Goal: Answer question/provide support

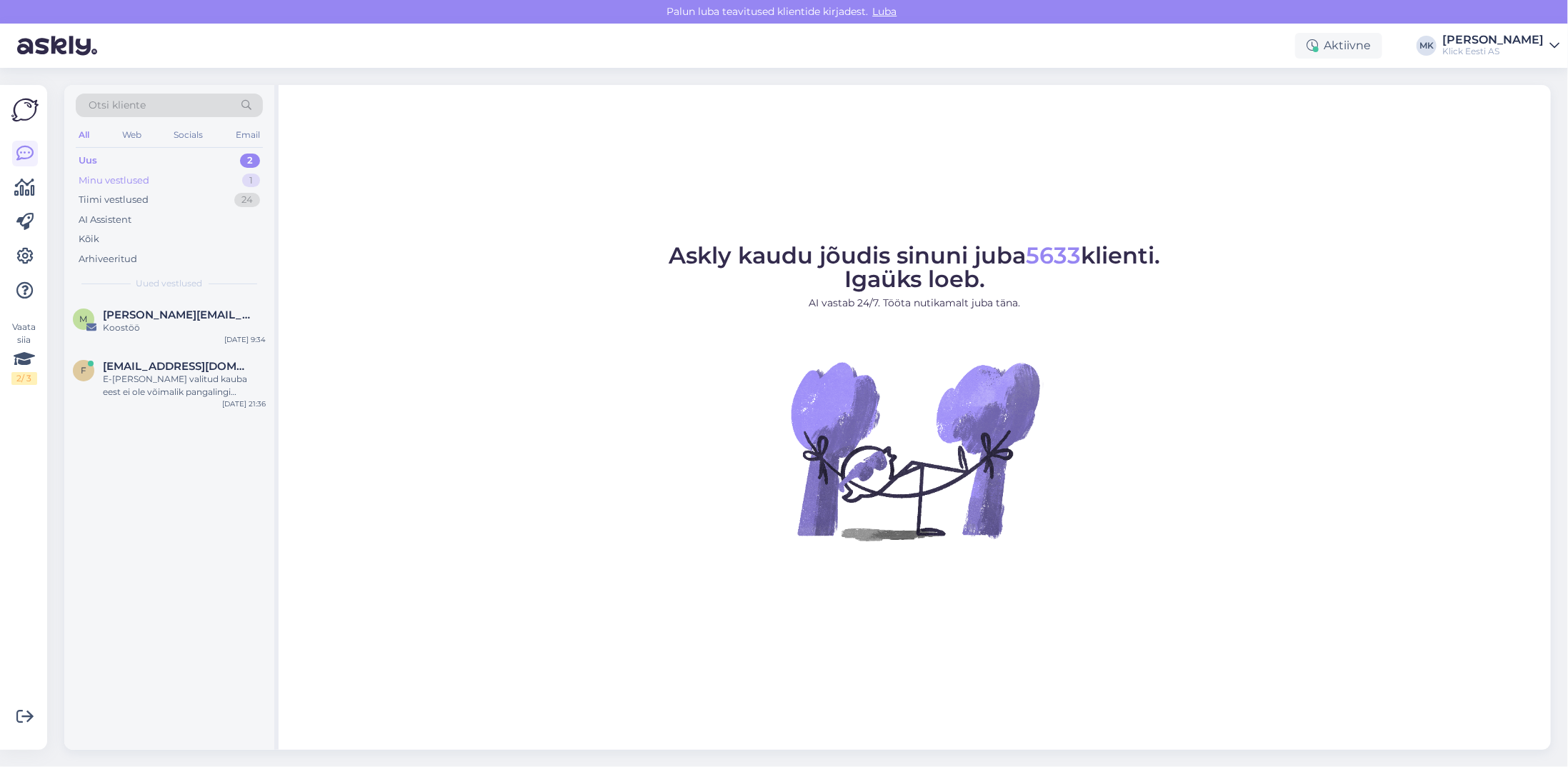
click at [126, 173] on div "Minu vestlused" at bounding box center [114, 181] width 71 height 14
click at [122, 307] on div "o [DOMAIN_NAME][EMAIL_ADDRESS][DOMAIN_NAME] Attachment Tellimus Eraklient [DATE…" at bounding box center [169, 333] width 210 height 69
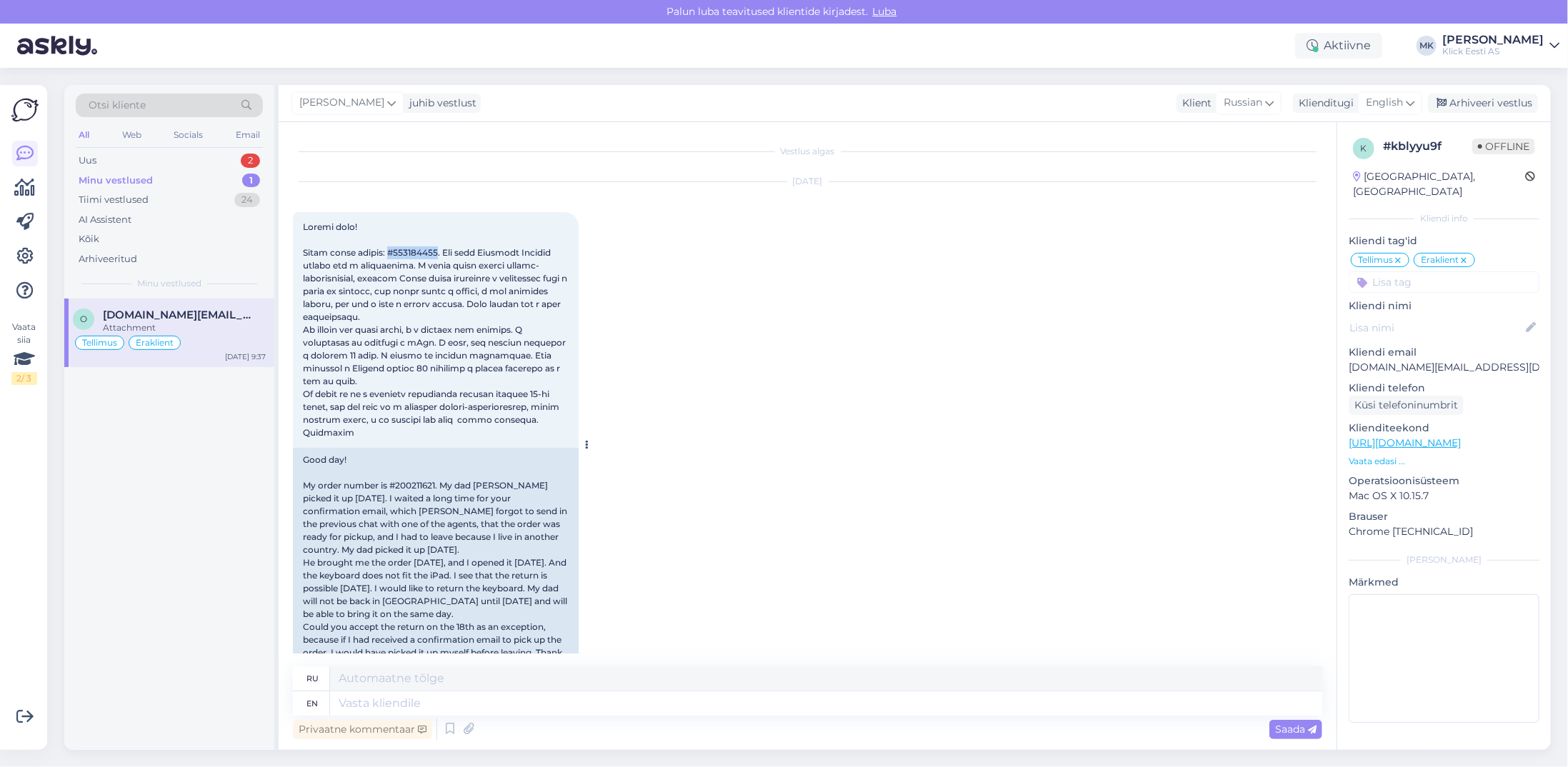
drag, startPoint x: 446, startPoint y: 250, endPoint x: 400, endPoint y: 256, distance: 46.4
click at [400, 256] on span at bounding box center [436, 330] width 266 height 216
copy span "#200211621"
click at [403, 701] on textarea at bounding box center [826, 703] width 992 height 24
type textarea "Hello!"
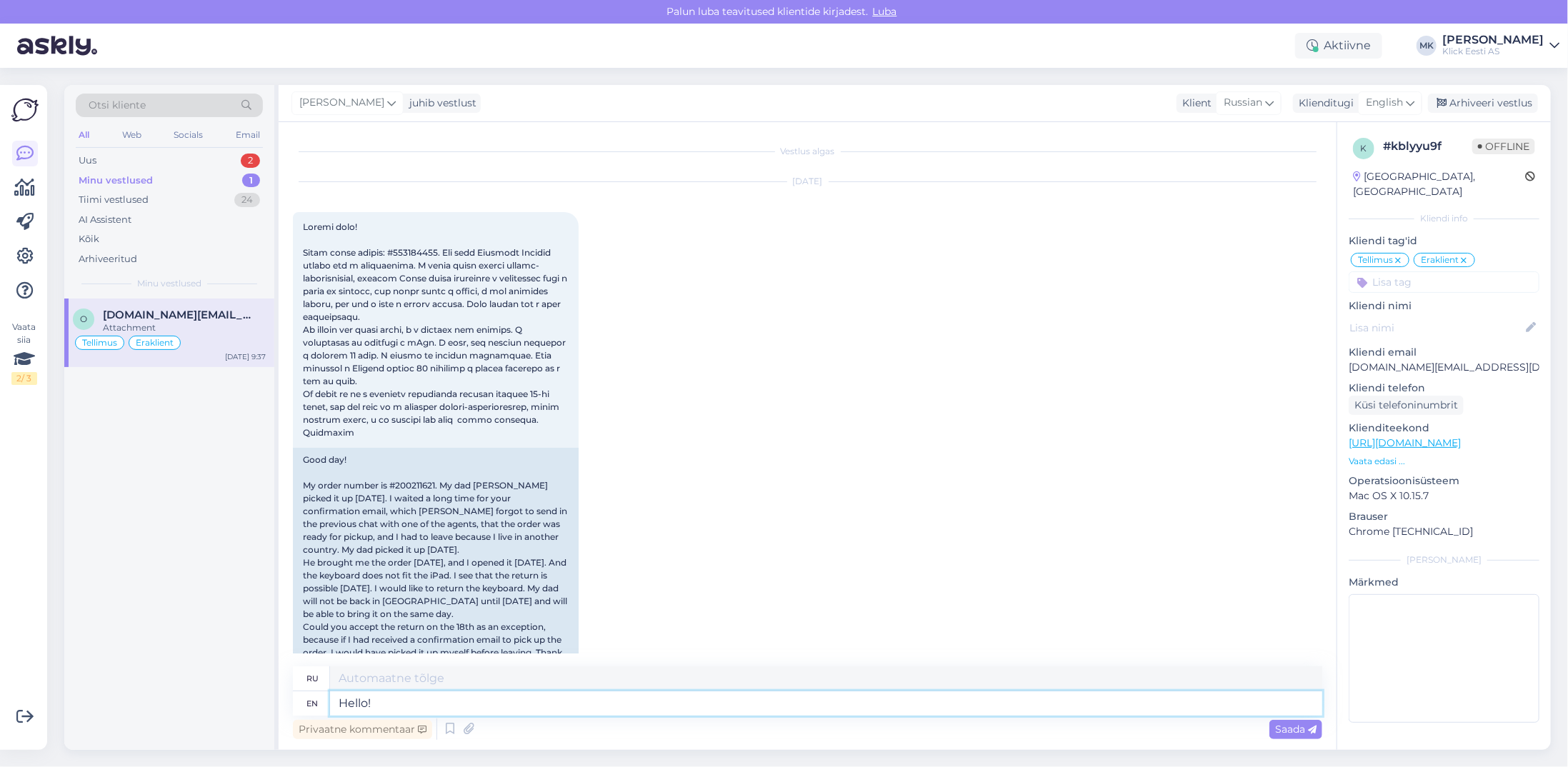
type textarea "Привет!"
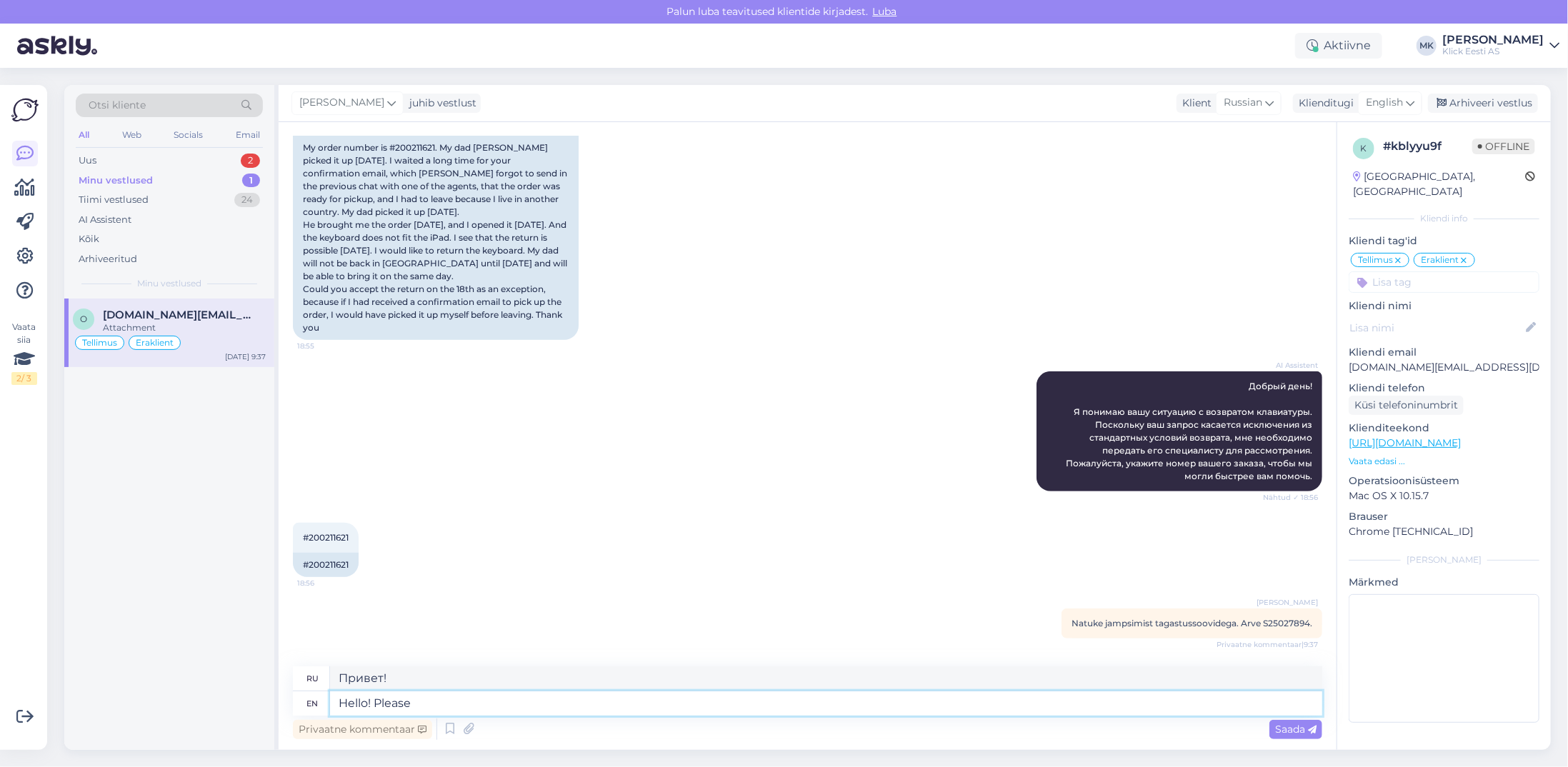
type textarea "Hello! Please"
type textarea "Здравствуйте! Пожалуйста."
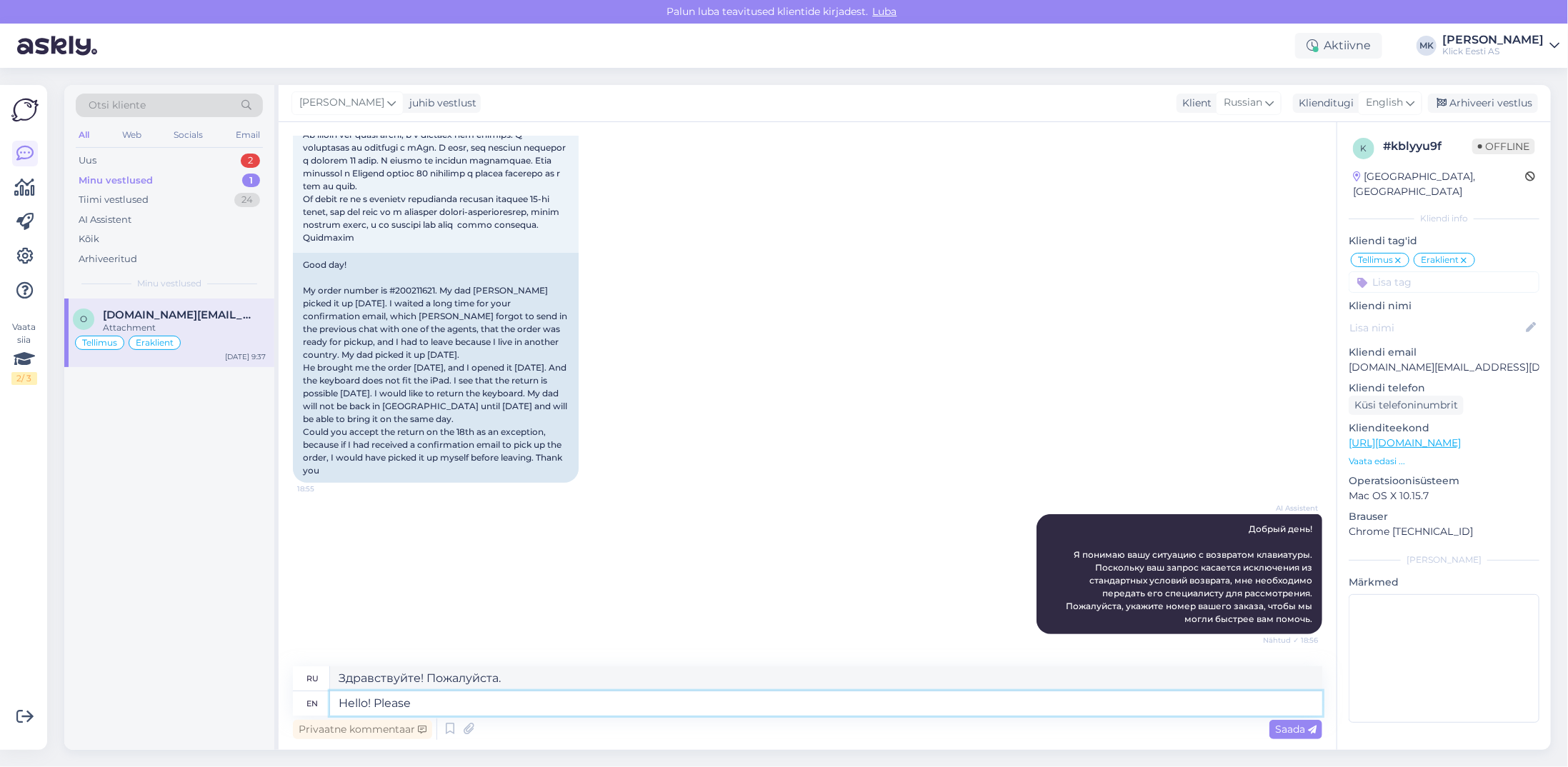
drag, startPoint x: 418, startPoint y: 703, endPoint x: 375, endPoint y: 706, distance: 43.1
click at [375, 706] on textarea "Hello! Please" at bounding box center [826, 703] width 992 height 24
paste textarea "fill out the return form and write that the product will be returned on [DATE] …"
type textarea "Hello! Please fill out the return form and write that the product will be retur…"
type textarea "Здравствуйте! Пожалуйста, заполните форму возврата и укажите, что товар будет в…"
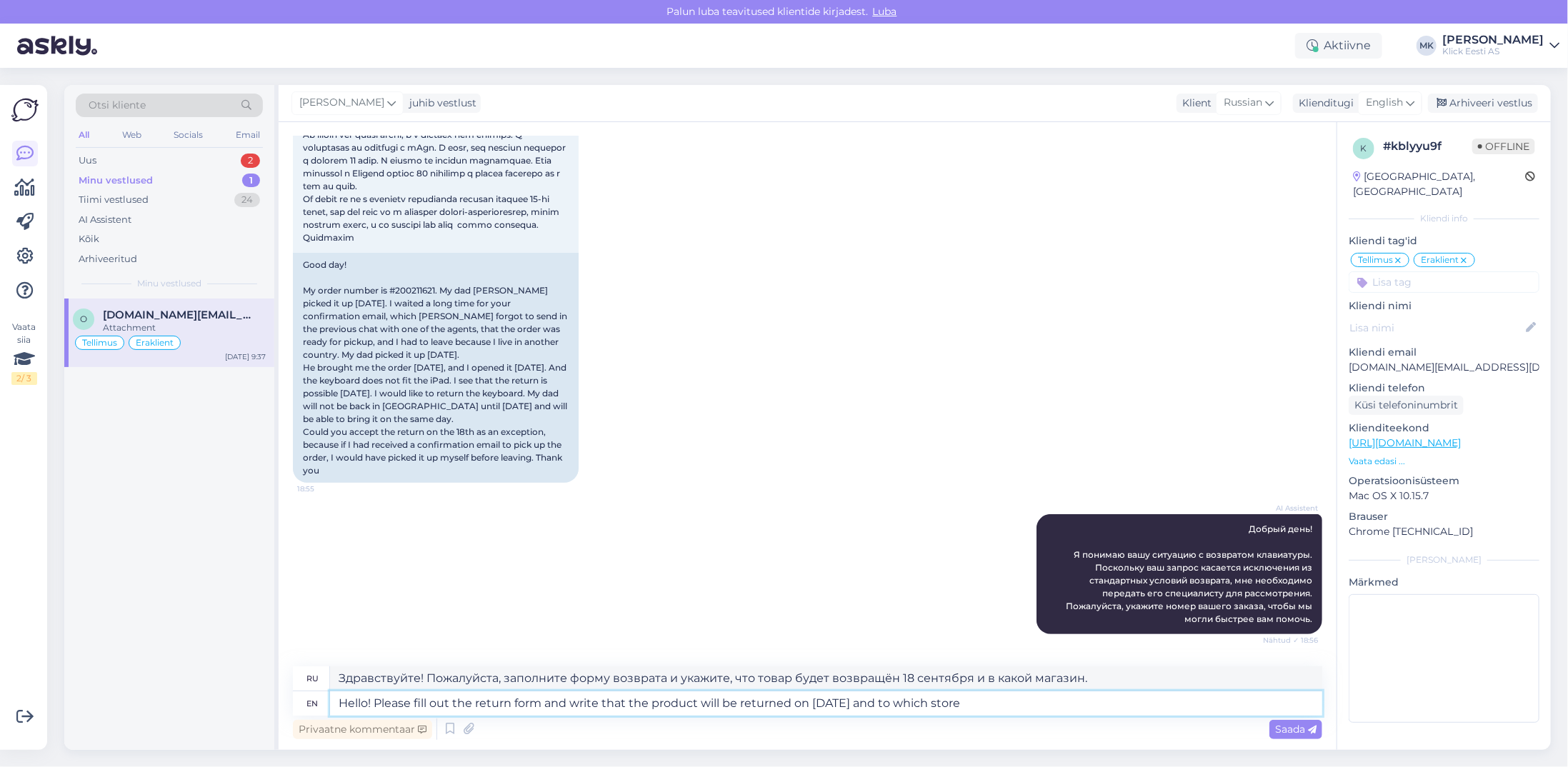
paste textarea "[URL][DOMAIN_NAME]"
type textarea "Hello! Please fill out the return form and write that the product will be retur…"
type textarea "Здравствуйте! Пожалуйста, заполните форму возврата и укажите, что товар будет в…"
type textarea "Hello! Please fill out the return form and write that the product will be retur…"
click at [1293, 731] on span "Saada" at bounding box center [1295, 729] width 41 height 13
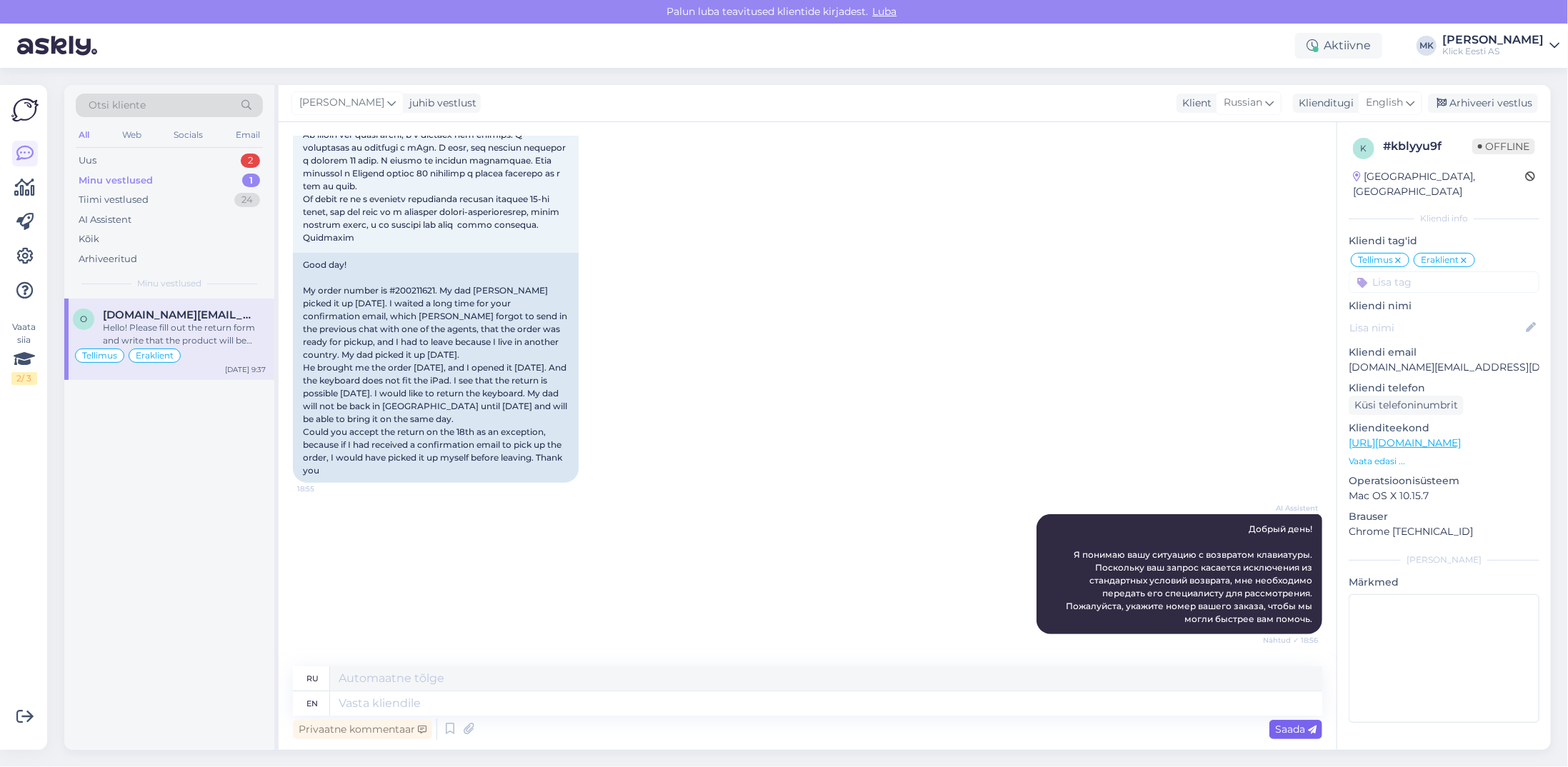
scroll to position [475, 0]
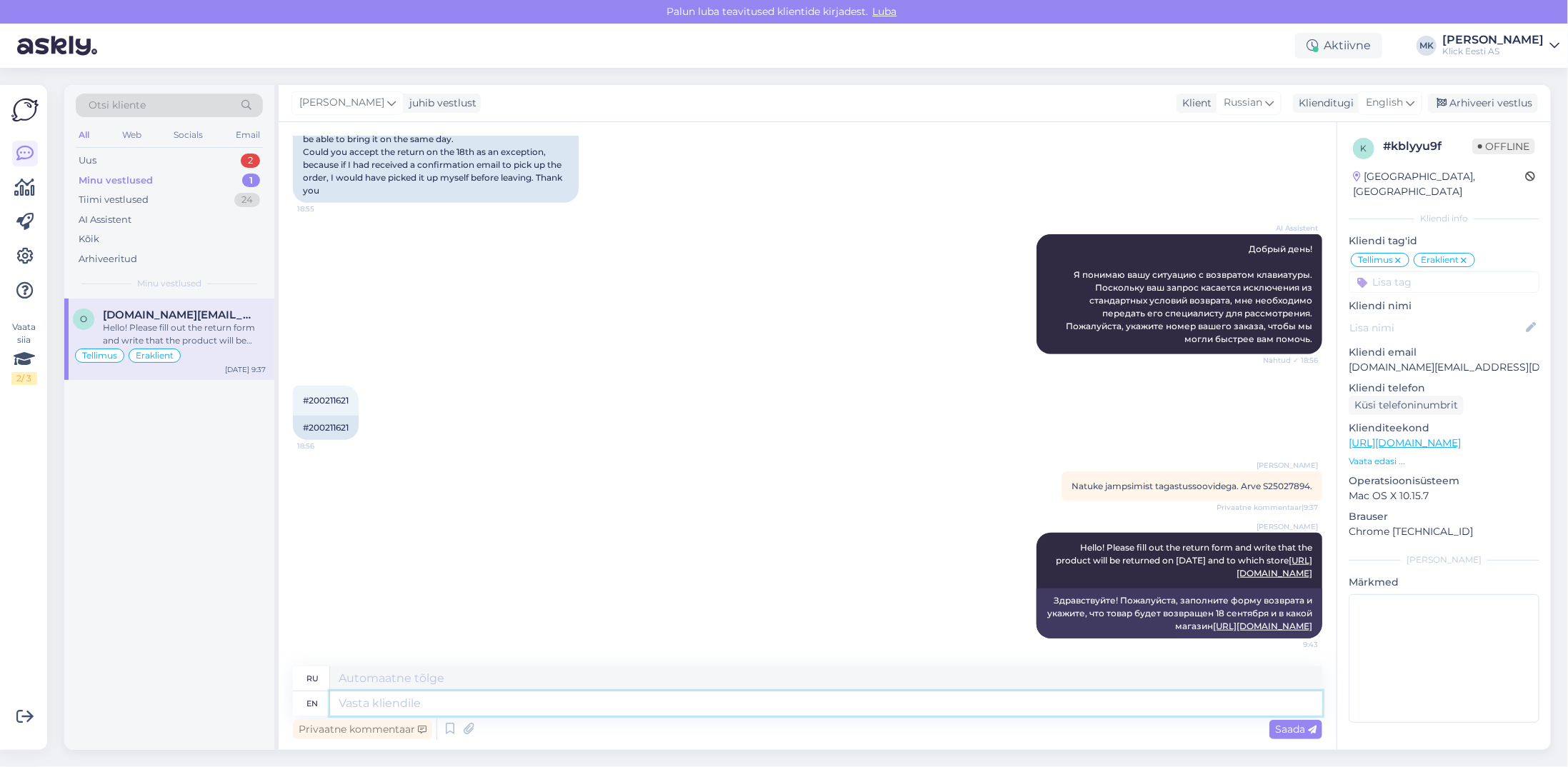
paste textarea "Then there is no problem, you have notified us of your withdrawal request in ti…"
type textarea "Then there is no problem, you have notified us of your withdrawal request in ti…"
type textarea "Тогда проблем не возникнет, вы своевременно уведомили нас о своем запросе на вы…"
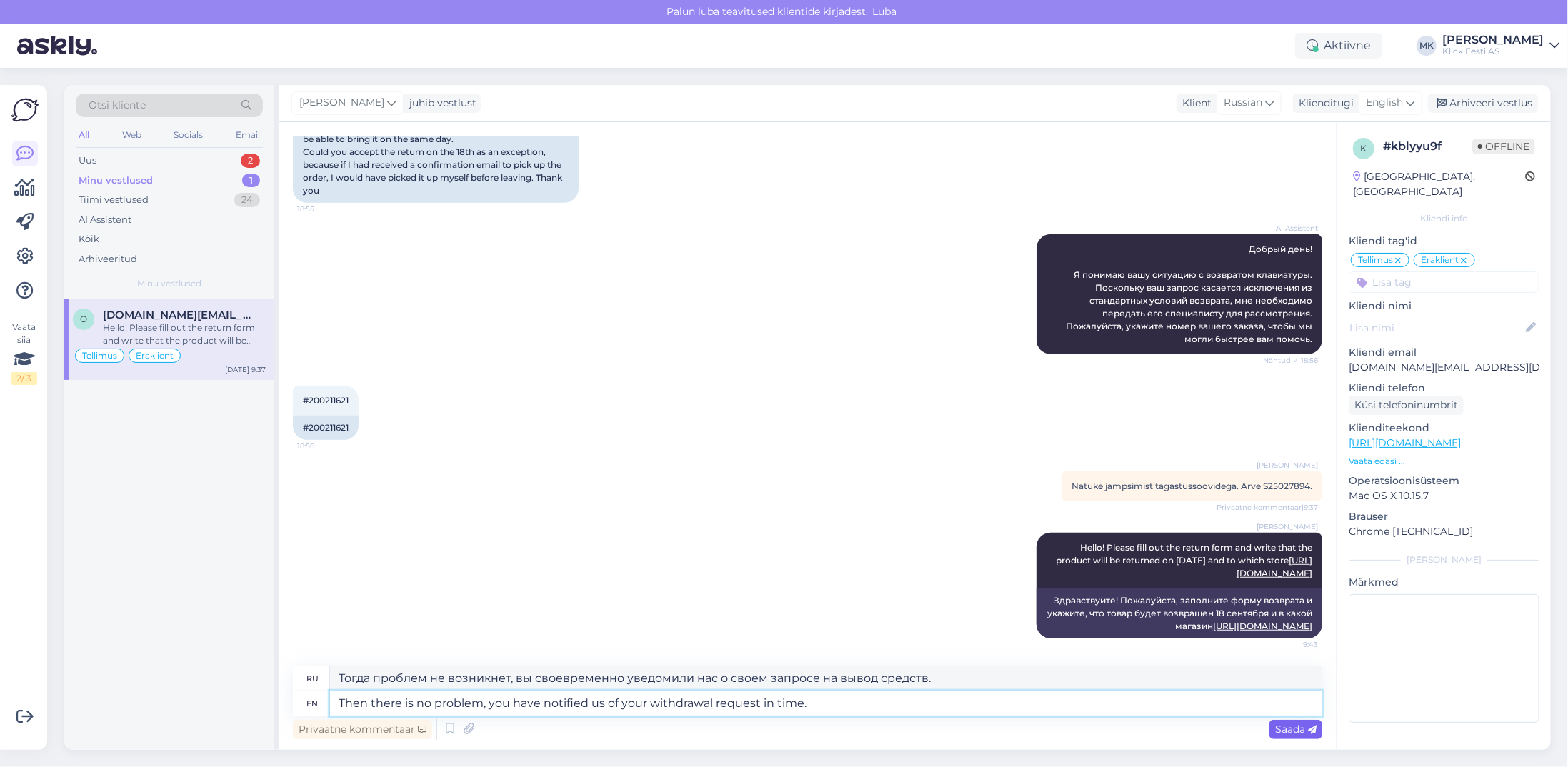
type textarea "Then there is no problem, you have notified us of your withdrawal request in ti…"
click at [1285, 728] on span "Saada" at bounding box center [1295, 729] width 41 height 13
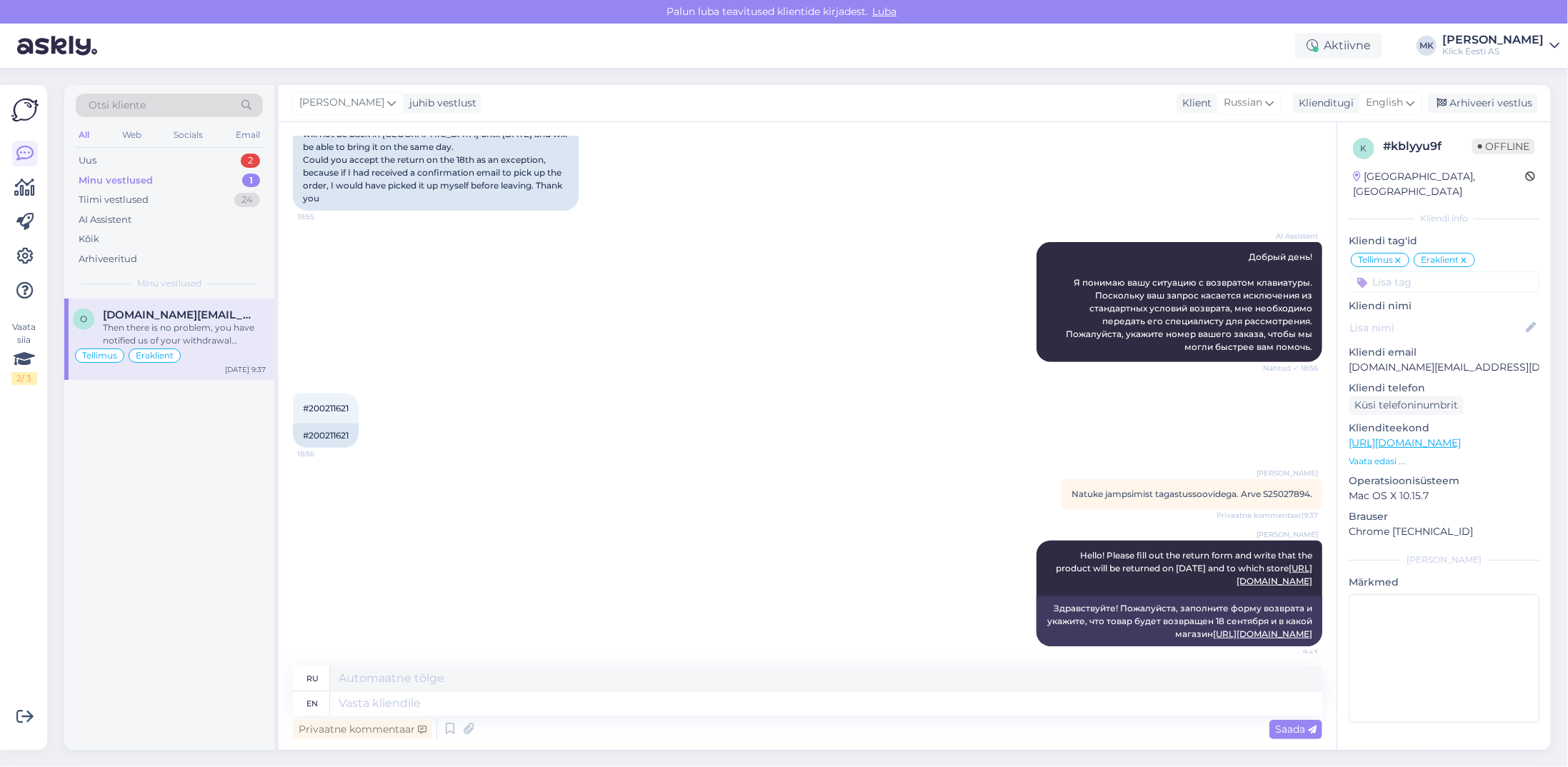
scroll to position [515, 0]
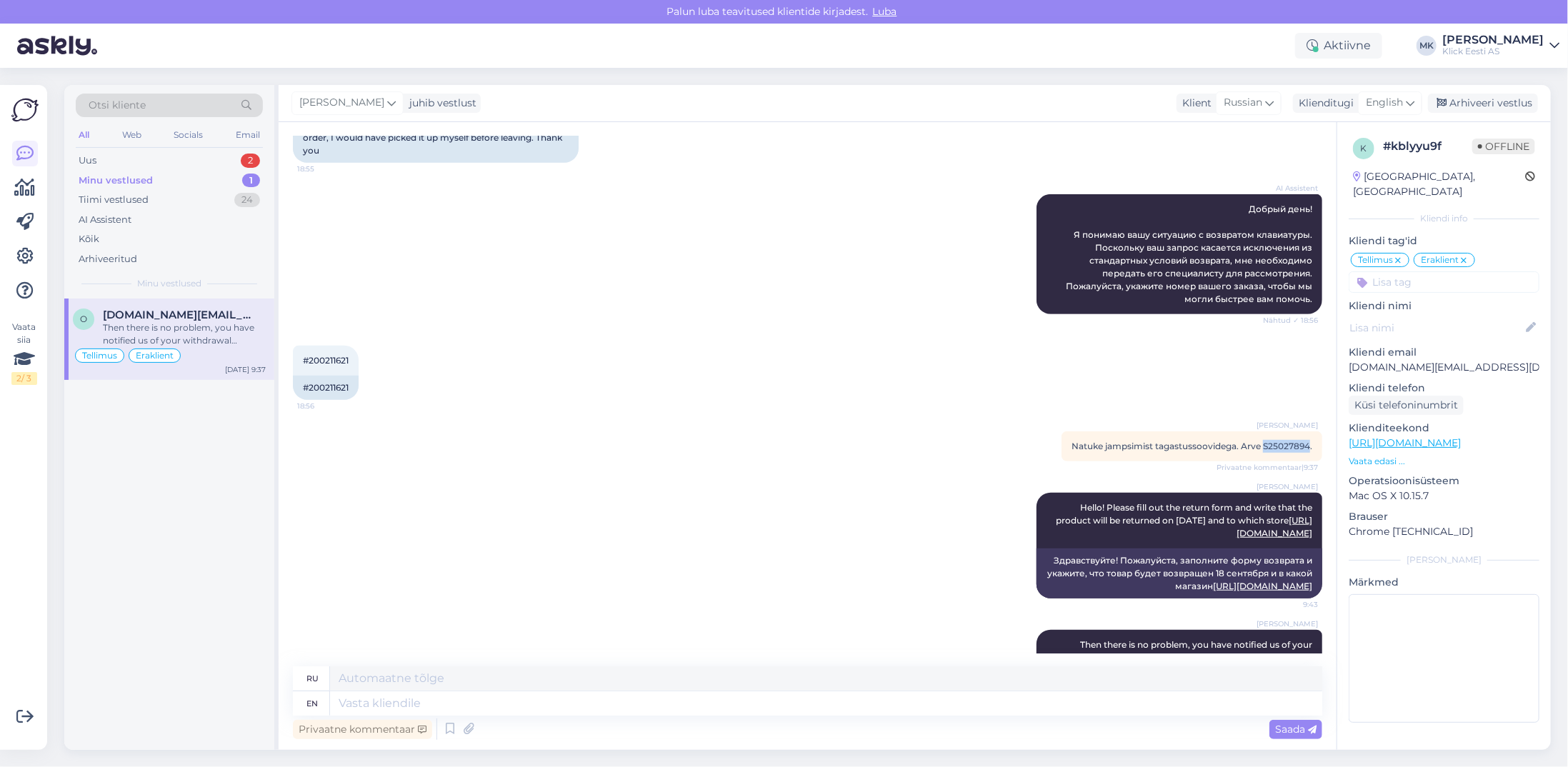
drag, startPoint x: 1297, startPoint y: 446, endPoint x: 1253, endPoint y: 448, distance: 44.0
click at [1253, 448] on span "Natuke jampsimist tagastussoovidega. Arve S25027894." at bounding box center [1192, 446] width 240 height 11
copy span "S25027894"
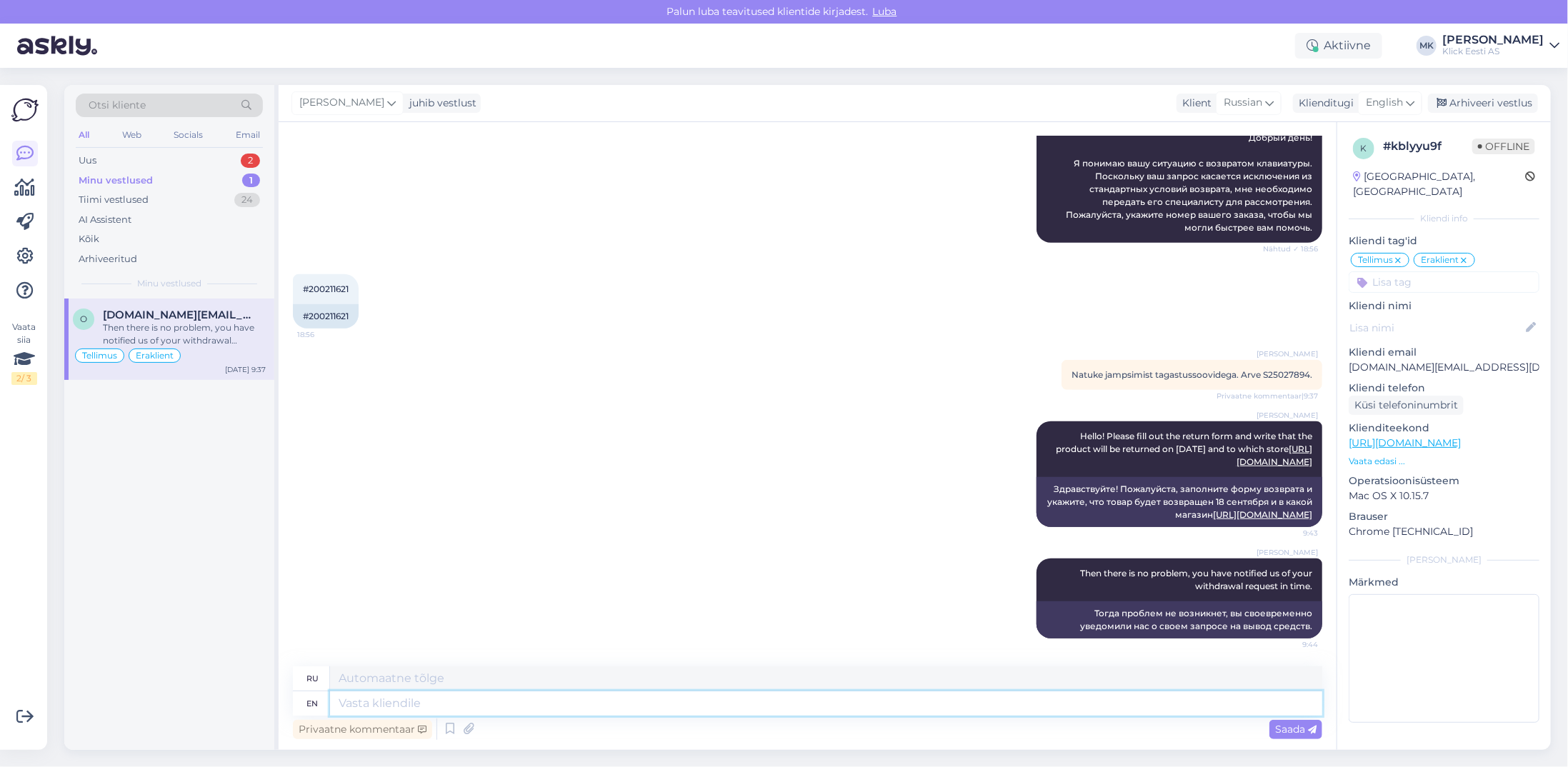
click at [344, 708] on textarea at bounding box center [826, 703] width 992 height 24
click at [115, 181] on div "Minu vestlused" at bounding box center [115, 181] width 74 height 14
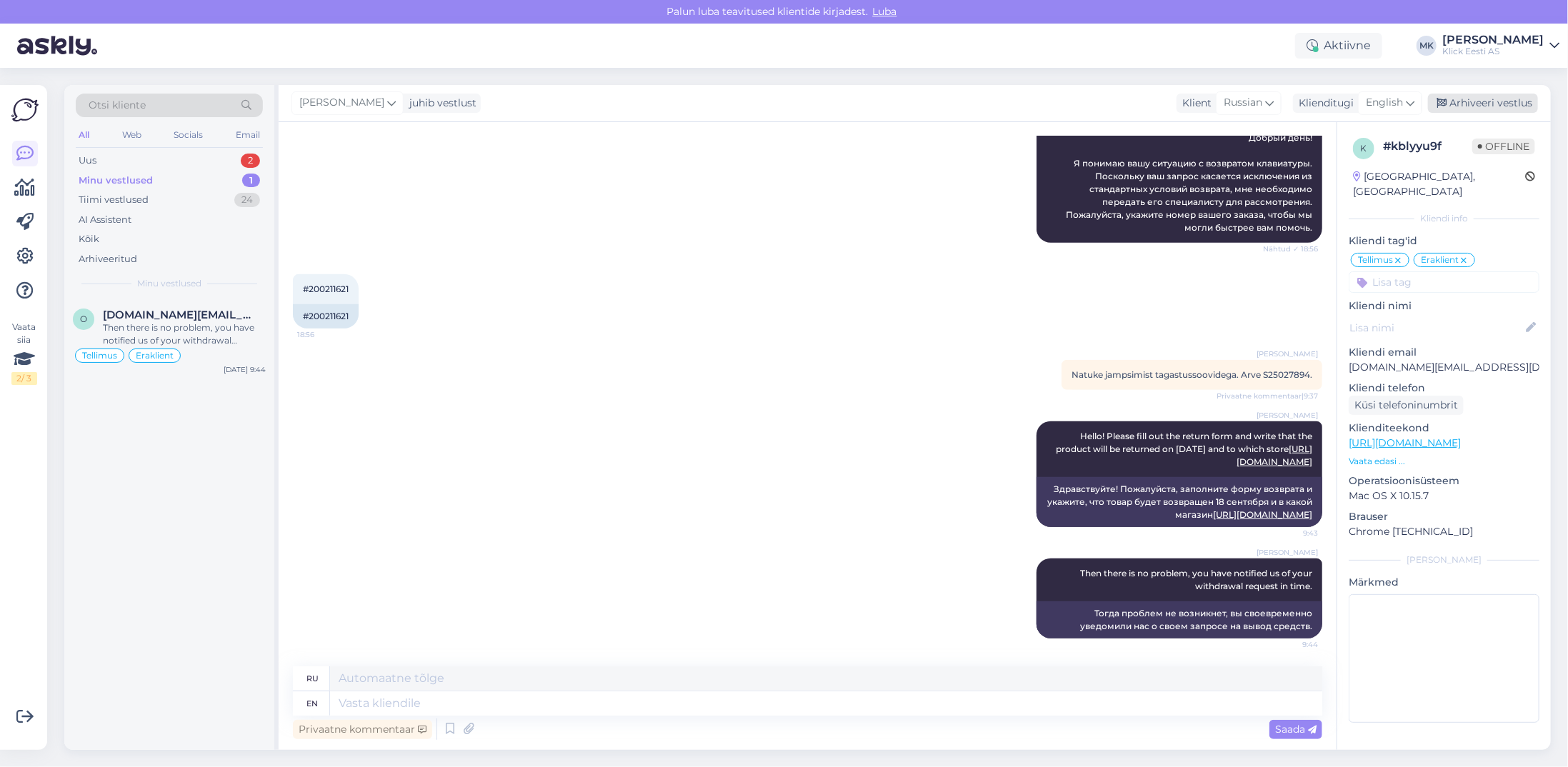
click at [1514, 105] on div "Arhiveeri vestlus" at bounding box center [1482, 104] width 110 height 20
